Goal: Find contact information: Find contact information

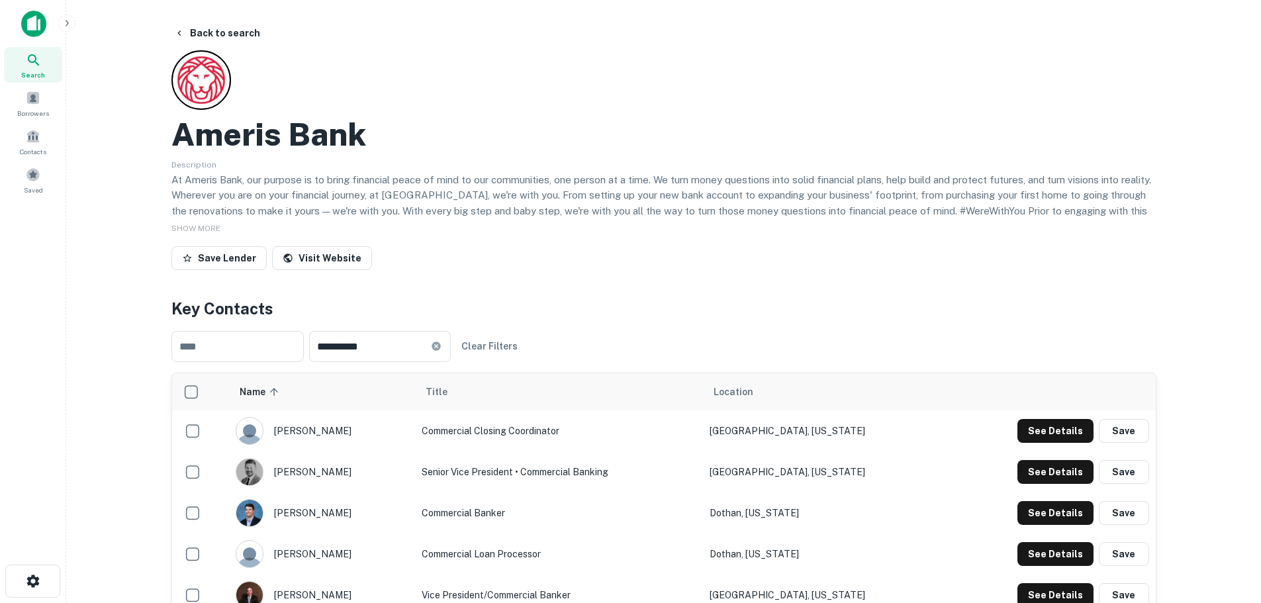
click at [40, 69] on div "Search" at bounding box center [33, 65] width 58 height 36
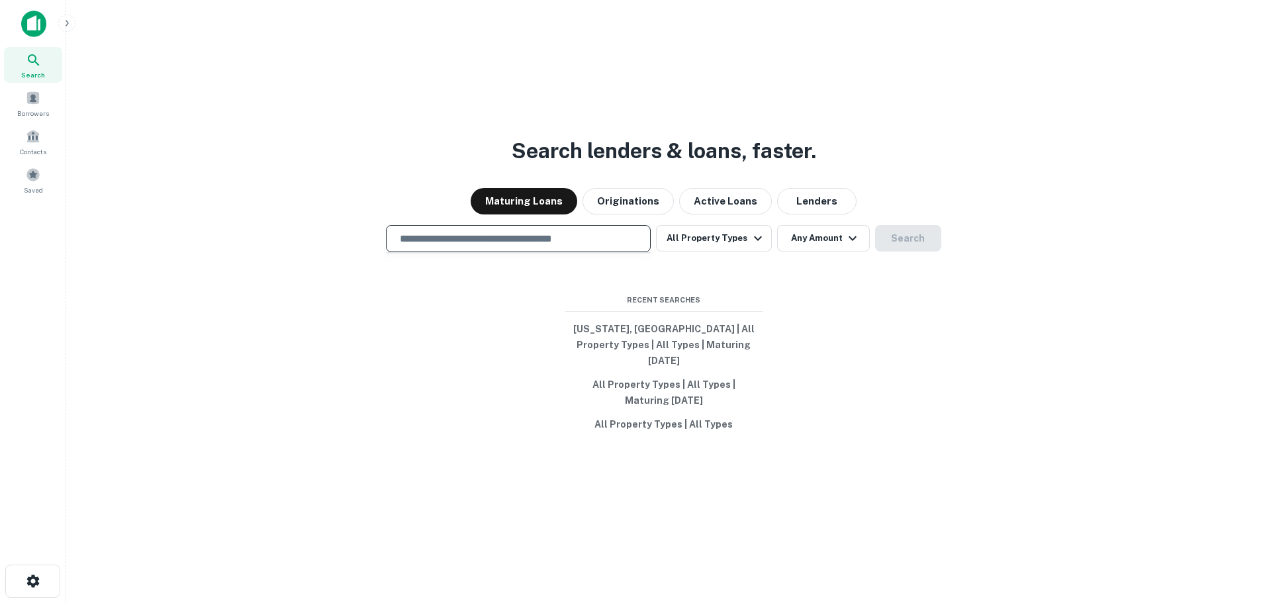
click at [496, 246] on input "text" at bounding box center [518, 238] width 253 height 15
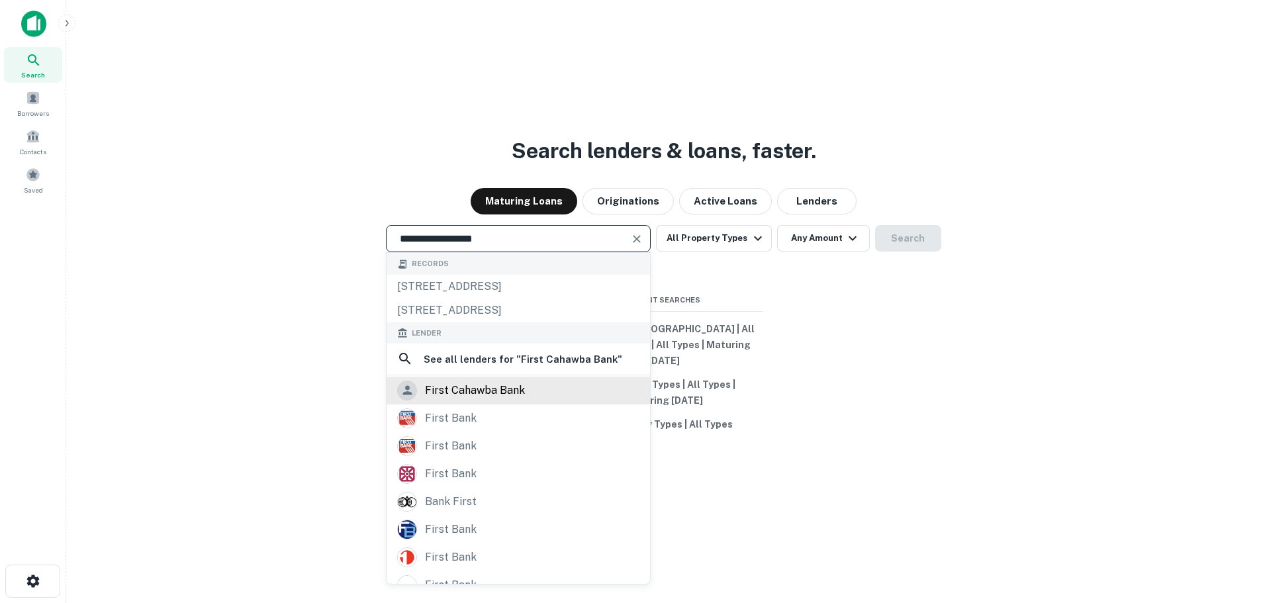
type input "**********"
click at [487, 404] on div "first cahawba bank" at bounding box center [518, 391] width 263 height 28
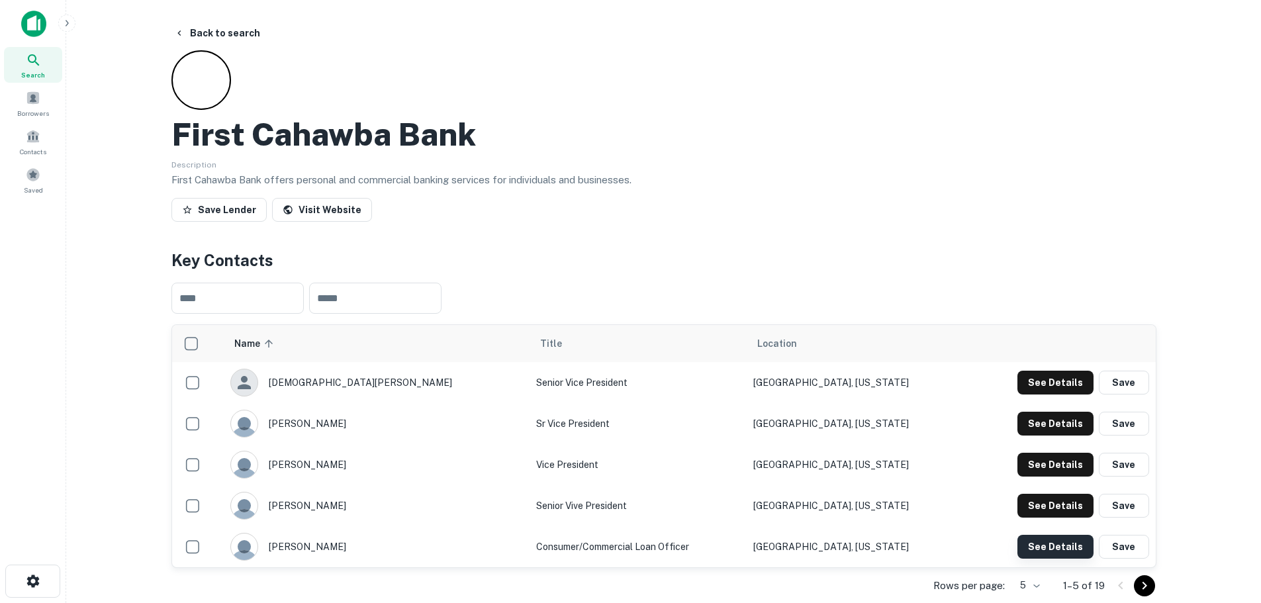
click at [1058, 395] on button "See Details" at bounding box center [1055, 383] width 76 height 24
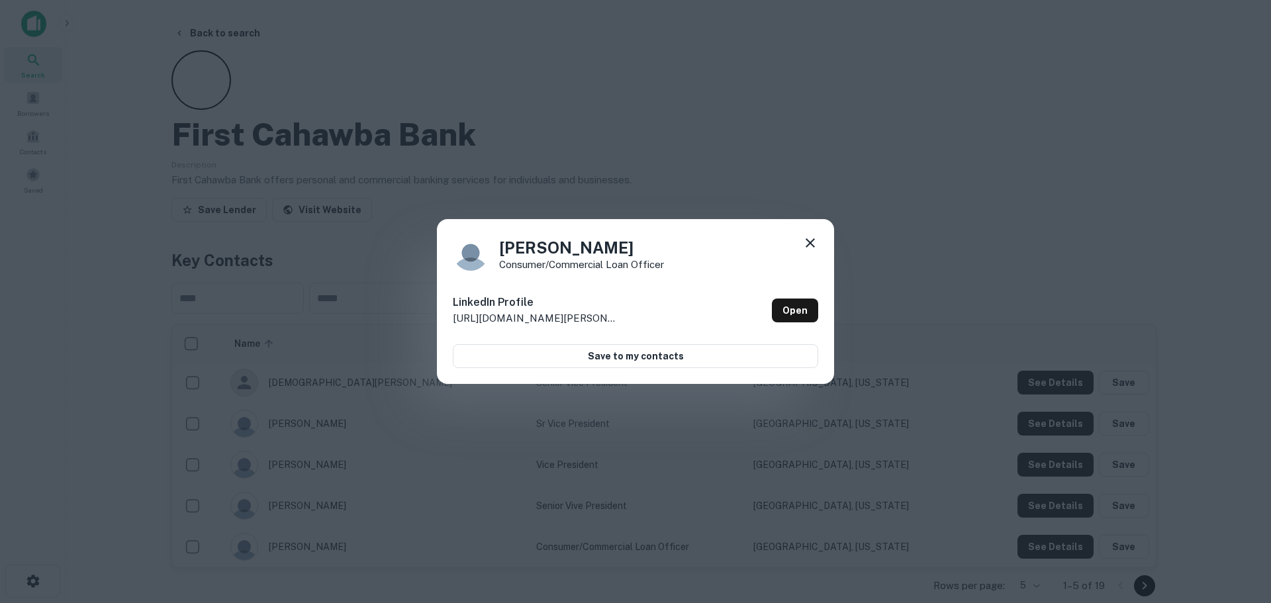
click at [808, 242] on icon at bounding box center [810, 243] width 16 height 16
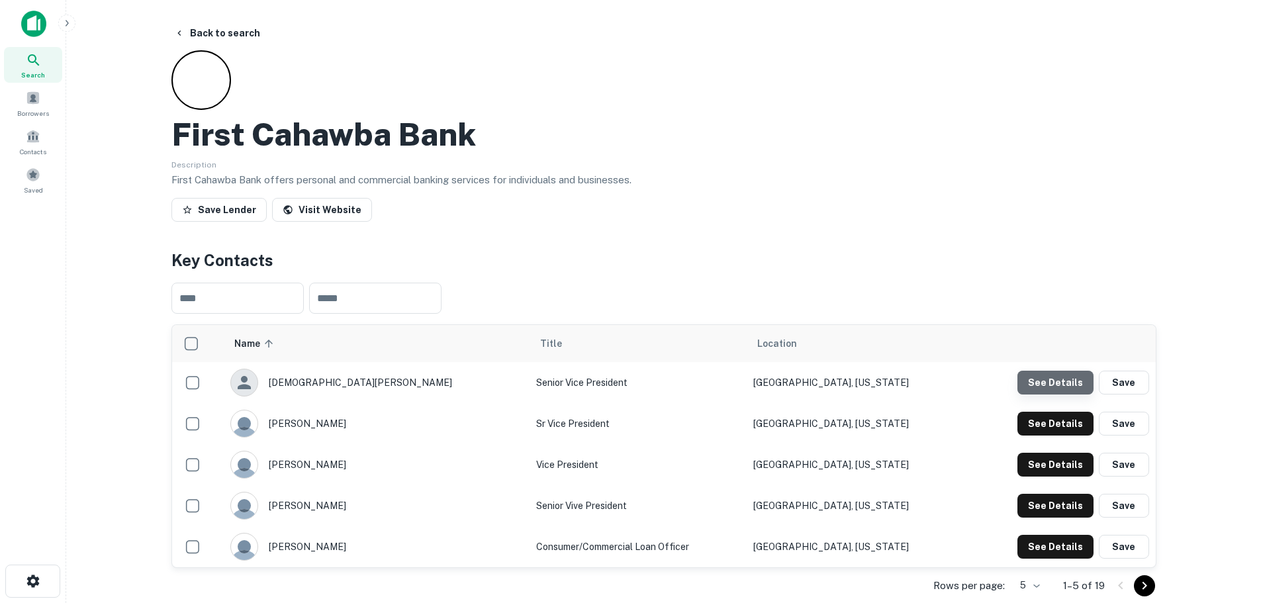
click at [1058, 385] on button "See Details" at bounding box center [1055, 383] width 76 height 24
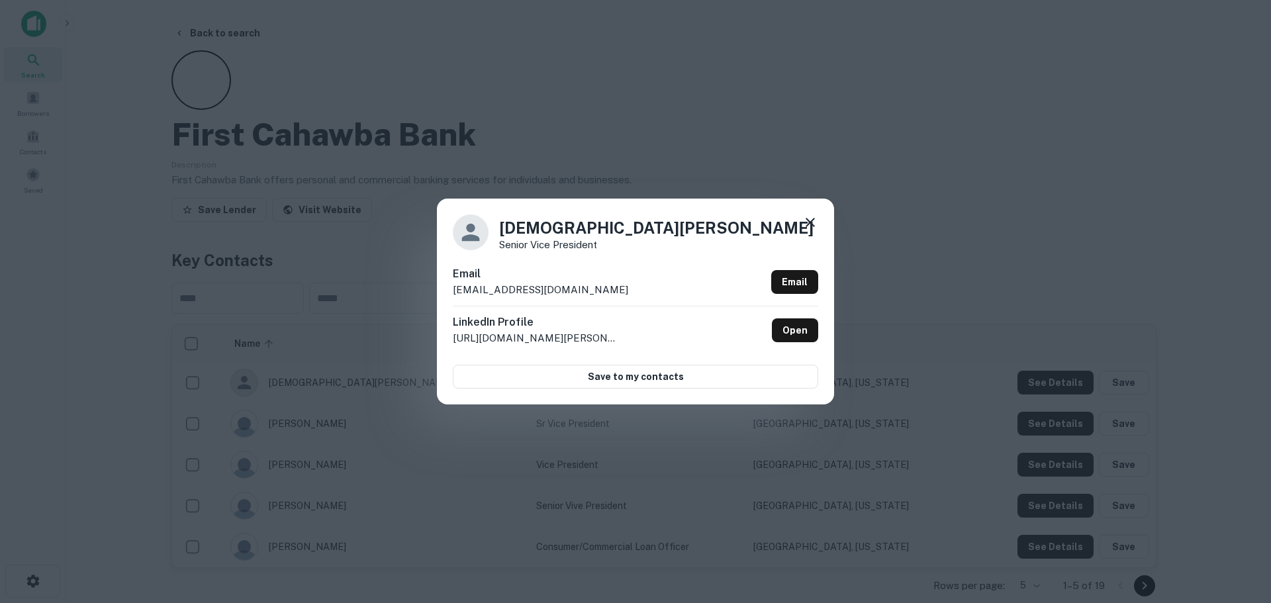
click at [804, 223] on icon at bounding box center [810, 222] width 16 height 16
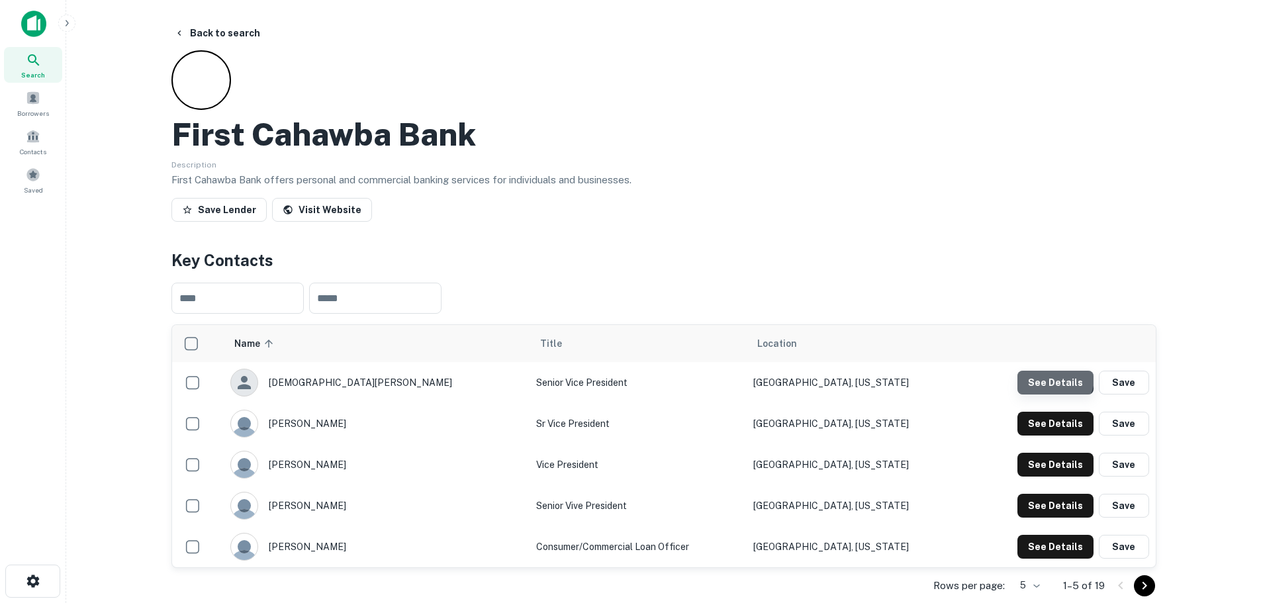
click at [1056, 378] on button "See Details" at bounding box center [1055, 383] width 76 height 24
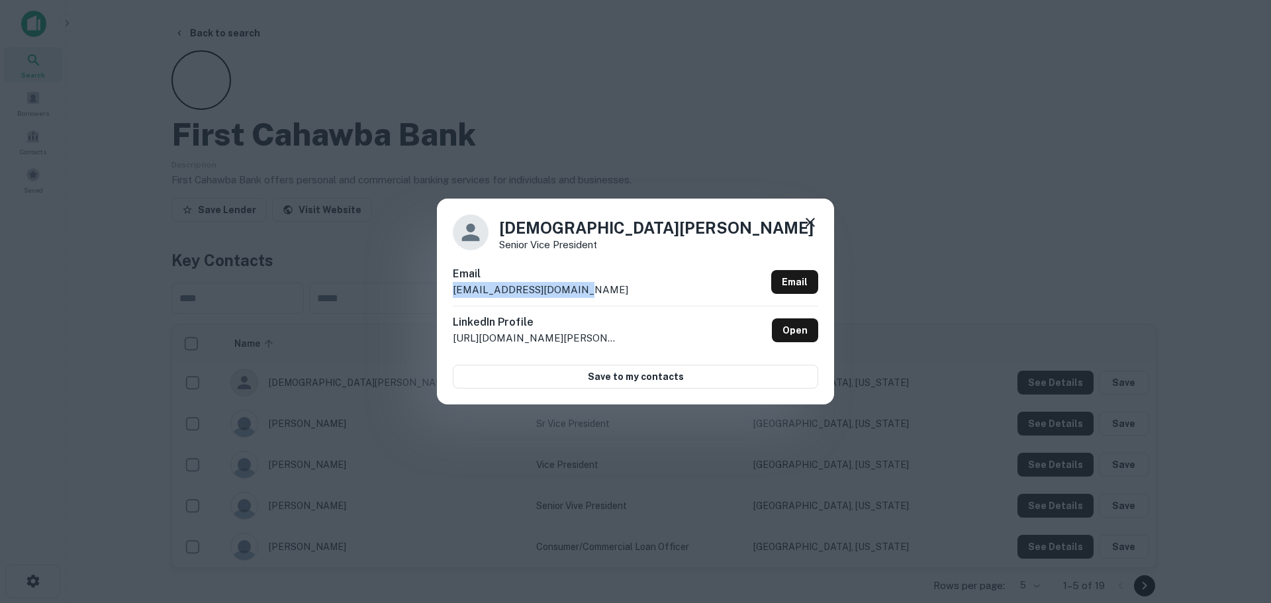
drag, startPoint x: 585, startPoint y: 289, endPoint x: 437, endPoint y: 295, distance: 148.4
click at [437, 295] on div "[DEMOGRAPHIC_DATA][PERSON_NAME] Senior Vice President Email [EMAIL_ADDRESS][DOM…" at bounding box center [635, 301] width 397 height 205
click at [551, 294] on p "[EMAIL_ADDRESS][DOMAIN_NAME]" at bounding box center [540, 290] width 175 height 16
click at [601, 293] on div "Email [EMAIL_ADDRESS][DOMAIN_NAME] Email" at bounding box center [635, 286] width 365 height 40
drag, startPoint x: 599, startPoint y: 293, endPoint x: 493, endPoint y: 295, distance: 105.9
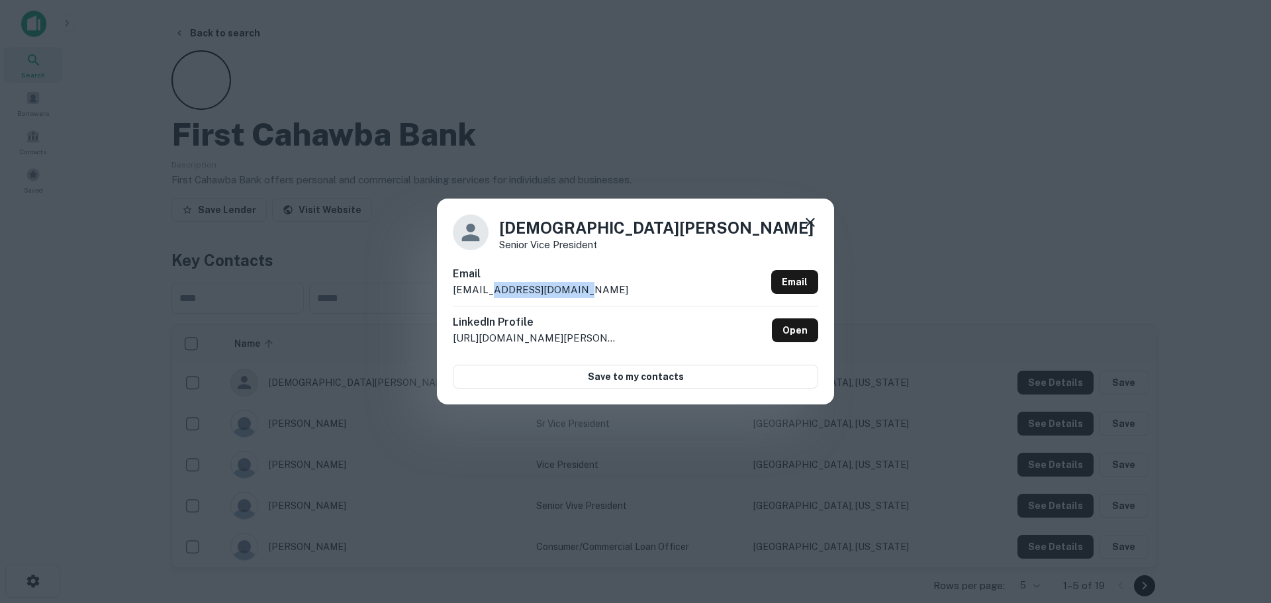
click at [493, 295] on div "Email [EMAIL_ADDRESS][DOMAIN_NAME] Email" at bounding box center [635, 286] width 365 height 40
copy p "[DOMAIN_NAME]"
